Goal: Task Accomplishment & Management: Use online tool/utility

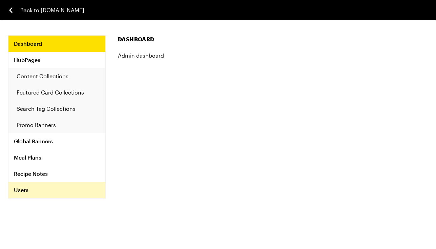
click at [30, 187] on link "Users" at bounding box center [56, 190] width 97 height 16
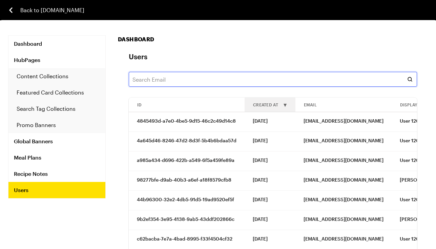
click at [194, 79] on input "text" at bounding box center [273, 79] width 288 height 15
paste input "[EMAIL_ADDRESS][DOMAIN_NAME]"
type input "[EMAIL_ADDRESS][DOMAIN_NAME]"
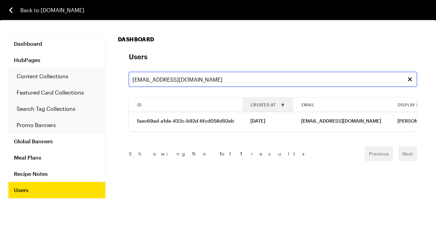
scroll to position [0, 99]
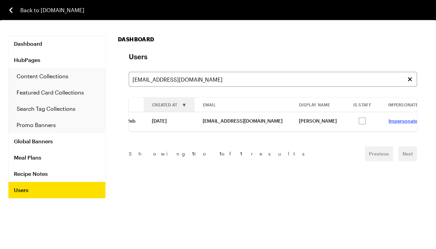
click at [389, 123] on link "Impersonate" at bounding box center [403, 121] width 29 height 6
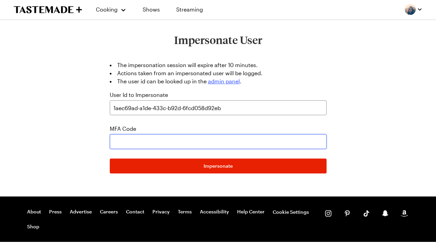
click at [184, 141] on input "text" at bounding box center [218, 141] width 217 height 15
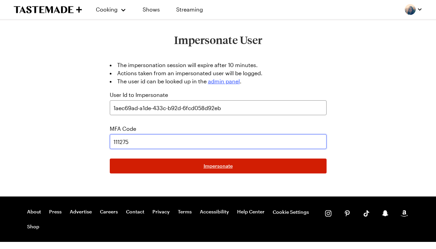
type input "111275"
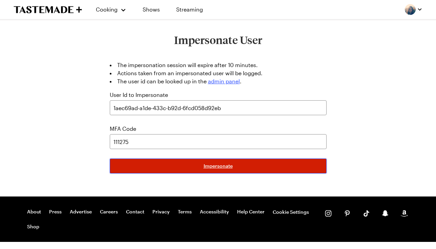
click at [265, 168] on button "Impersonate" at bounding box center [218, 166] width 217 height 15
